Goal: Check status: Check status

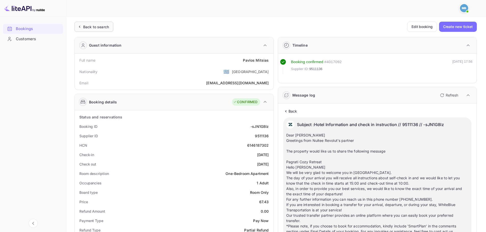
click at [86, 28] on div "Back to search" at bounding box center [96, 26] width 26 height 5
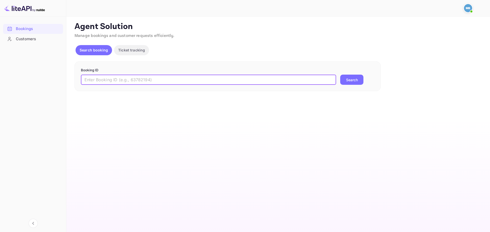
click at [144, 80] on input "text" at bounding box center [208, 80] width 255 height 10
paste input "5IeYsVUTM"
type input "5IeYsVUTM"
click at [357, 79] on button "Search" at bounding box center [351, 80] width 23 height 10
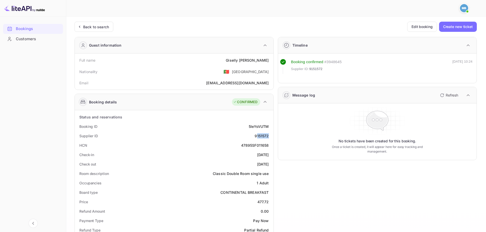
drag, startPoint x: 257, startPoint y: 136, endPoint x: 274, endPoint y: 137, distance: 17.1
click at [274, 137] on div "Guest information Full name [PERSON_NAME] Nationality 🇵🇹 [DEMOGRAPHIC_DATA] Ema…" at bounding box center [273, 225] width 406 height 384
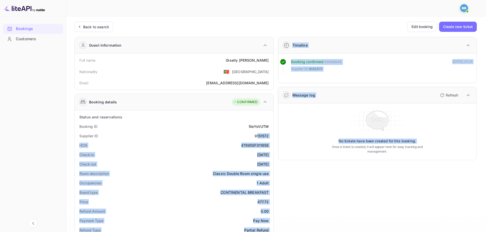
click at [258, 137] on div "9151572" at bounding box center [261, 135] width 14 height 5
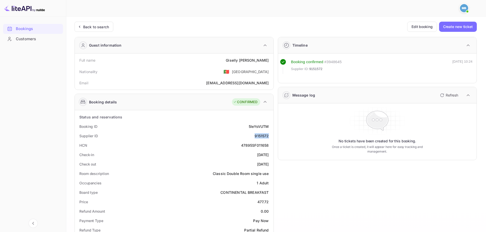
click at [258, 136] on div "9151572" at bounding box center [261, 135] width 14 height 5
click at [96, 29] on div "Back to search" at bounding box center [96, 26] width 26 height 5
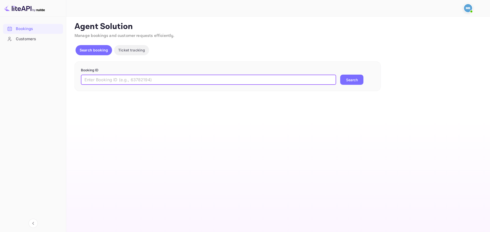
click at [143, 78] on input "text" at bounding box center [208, 80] width 255 height 10
paste input "5IeYsVUTM"
type input "5IeYsVUTM"
click at [340, 75] on button "Search" at bounding box center [351, 80] width 23 height 10
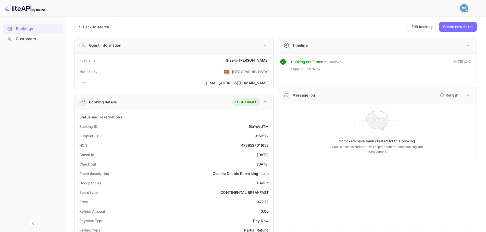
click at [263, 136] on div "9151572" at bounding box center [261, 135] width 14 height 5
copy div "9151572"
click at [194, 19] on div "Unsaved Changes Ticket Affiliate URL [URL][DOMAIN_NAME] Business partner name N…" at bounding box center [272, 217] width 413 height 401
click at [94, 31] on div "Back to search" at bounding box center [93, 27] width 39 height 10
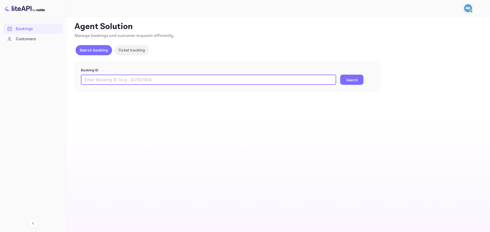
click at [177, 83] on input "text" at bounding box center [208, 80] width 255 height 10
paste input "YdtTsZ6kR"
type input "YdtTsZ6kR"
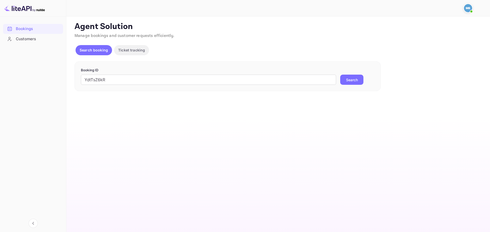
click at [362, 75] on button "Search" at bounding box center [351, 80] width 23 height 10
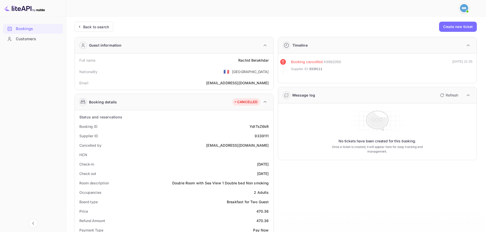
click at [263, 137] on div "9339111" at bounding box center [261, 135] width 14 height 5
copy div "9339111"
